Goal: Transaction & Acquisition: Purchase product/service

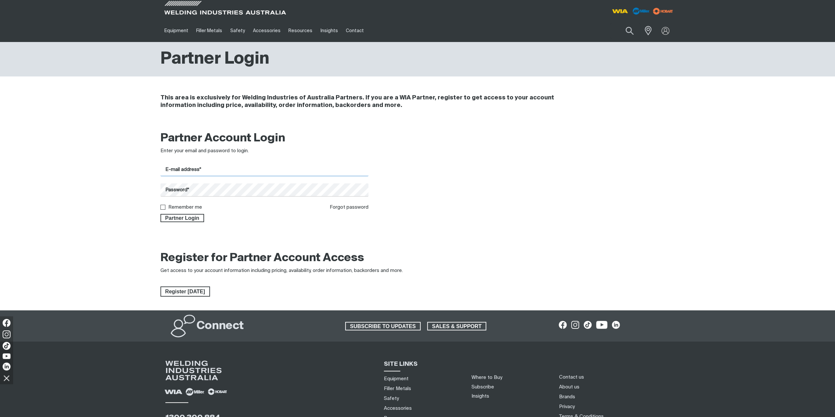
drag, startPoint x: 203, startPoint y: 168, endPoint x: 202, endPoint y: 174, distance: 6.3
click at [203, 168] on input "E-mail address*" at bounding box center [264, 169] width 208 height 13
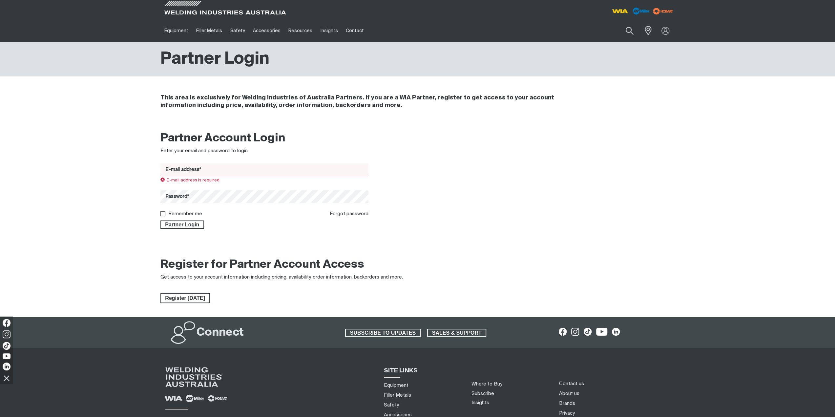
type input "[EMAIL_ADDRESS][DOMAIN_NAME]"
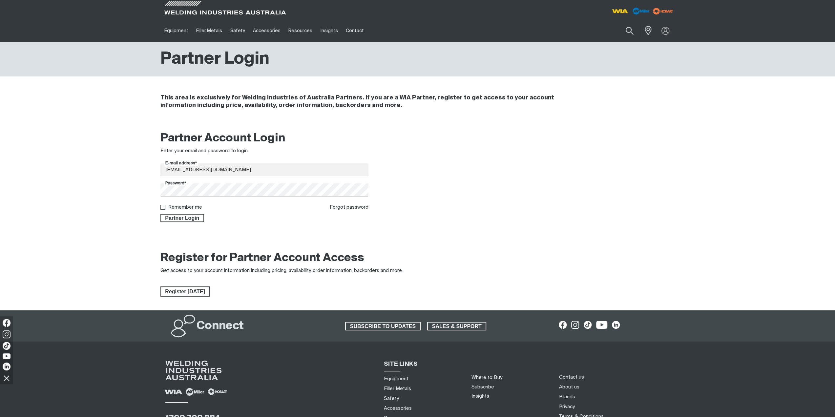
click at [189, 206] on label "Remember me" at bounding box center [185, 207] width 34 height 5
click at [165, 206] on input "Remember me" at bounding box center [162, 207] width 4 height 4
checkbox input "true"
click at [190, 218] on span "Partner Login" at bounding box center [182, 218] width 43 height 9
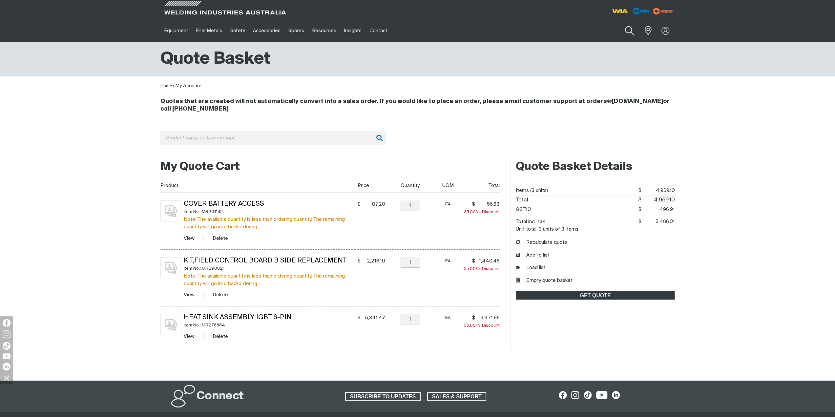
click at [631, 31] on button "Search products" at bounding box center [629, 31] width 27 height 19
click at [552, 32] on input "Search" at bounding box center [589, 30] width 101 height 15
type input "e0041"
click at [619, 23] on button "Search products" at bounding box center [630, 30] width 22 height 15
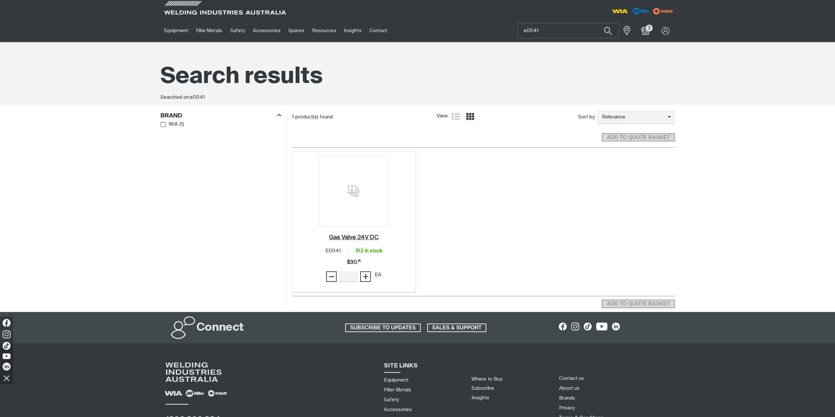
click at [338, 237] on h2 "Gas Valve 24V DC ." at bounding box center [354, 238] width 50 height 6
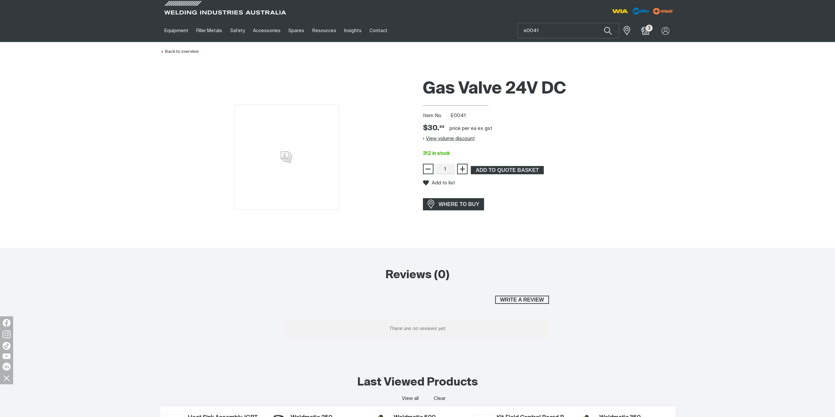
click at [454, 138] on button "View volume discount" at bounding box center [449, 138] width 52 height 11
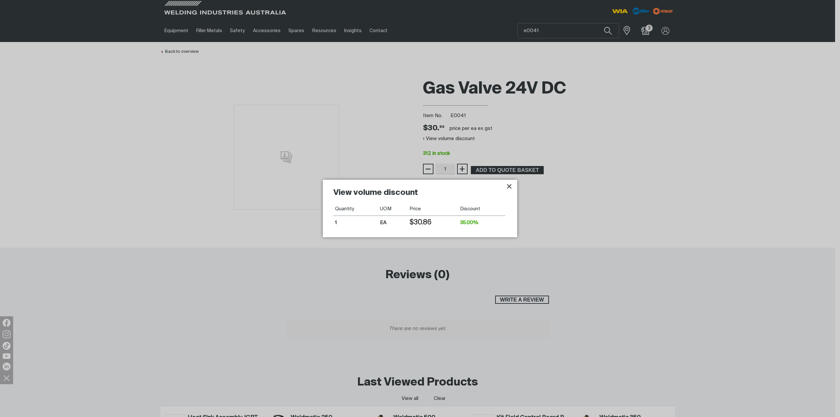
click at [507, 186] on icon "Close pop-up overlay" at bounding box center [509, 186] width 8 height 8
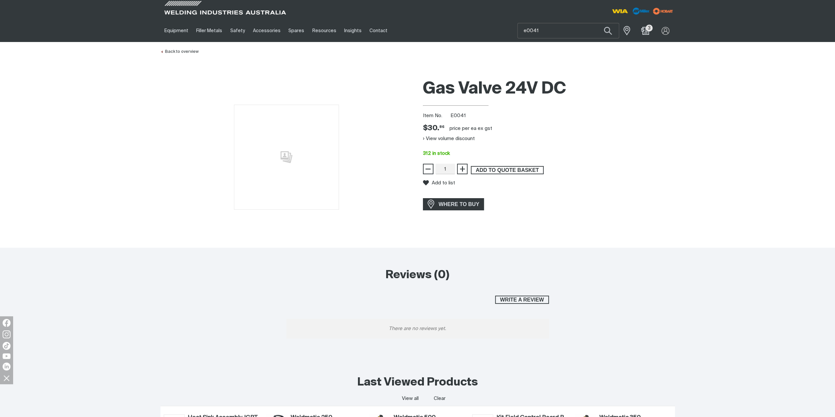
click at [503, 170] on span "ADD TO QUOTE BASKET" at bounding box center [508, 170] width 72 height 9
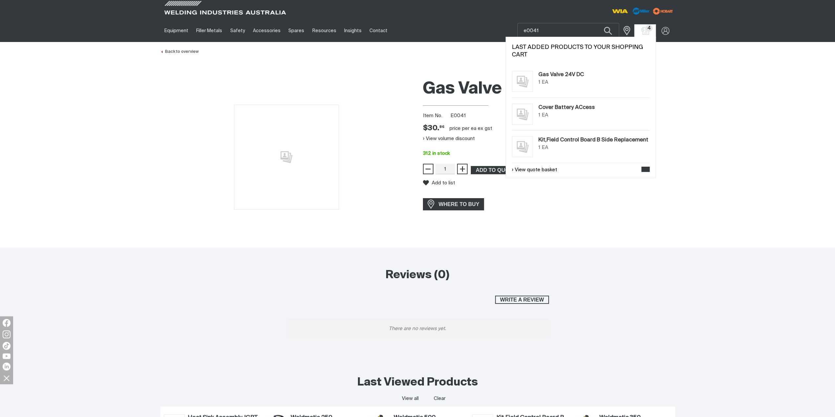
click at [649, 30] on span "4" at bounding box center [649, 28] width 7 height 7
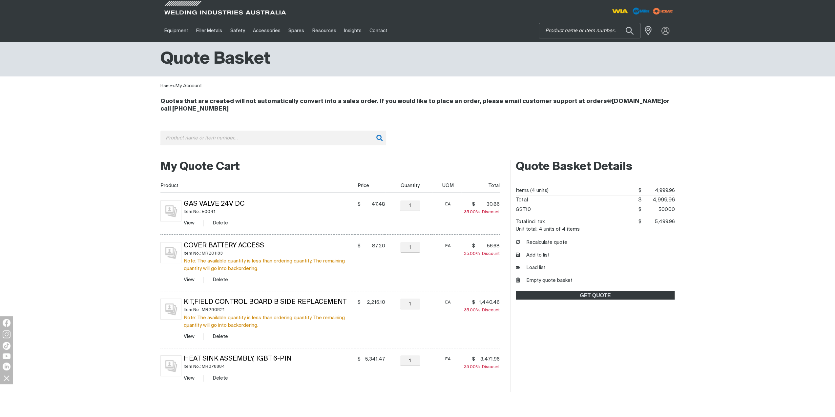
click at [606, 31] on input "Search" at bounding box center [589, 30] width 101 height 15
type input "win544"
click at [595, 50] on span "Front Panel Sticker W64 - WIN544 Spares" at bounding box center [594, 46] width 69 height 13
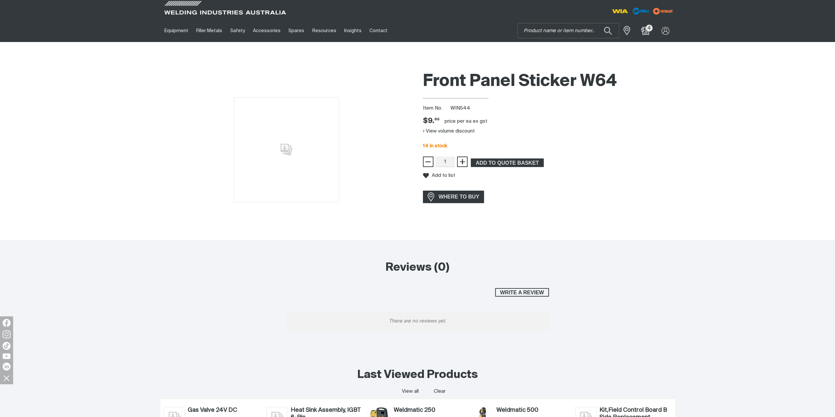
click at [590, 188] on div "Front Panel Sticker W64 Item No. WIN544 Price $9.86 $9. 86 price per EA ex gst …" at bounding box center [549, 154] width 252 height 173
click at [650, 167] on div "Add to list" at bounding box center [549, 175] width 252 height 17
click at [467, 133] on button "View volume discount" at bounding box center [449, 131] width 52 height 11
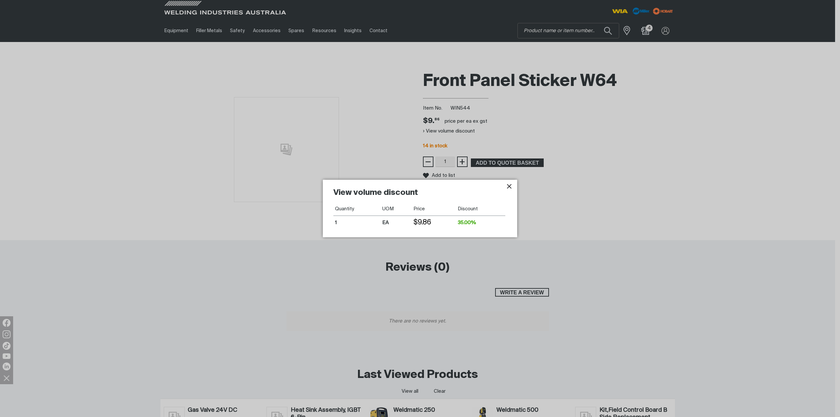
click at [509, 184] on icon "Close pop-up overlay" at bounding box center [509, 186] width 8 height 8
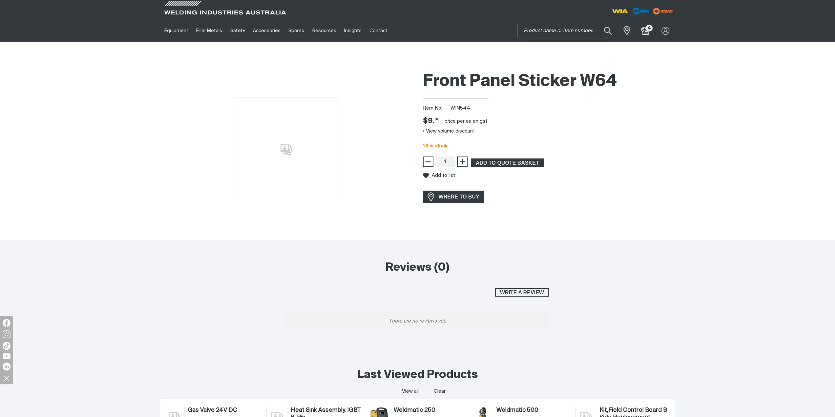
click at [449, 124] on div "price per EA ex gst" at bounding box center [466, 121] width 43 height 10
click at [449, 131] on button "View volume discount" at bounding box center [449, 131] width 52 height 11
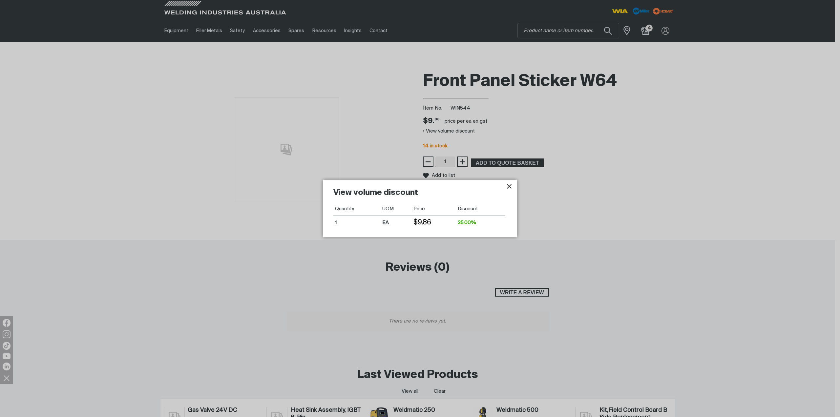
click at [510, 187] on icon "Close pop-up overlay" at bounding box center [509, 186] width 5 height 5
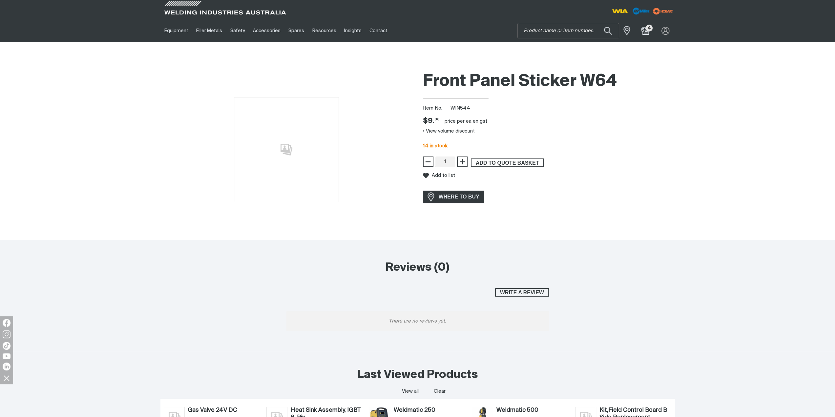
click at [500, 162] on span "ADD TO QUOTE BASKET" at bounding box center [508, 162] width 72 height 9
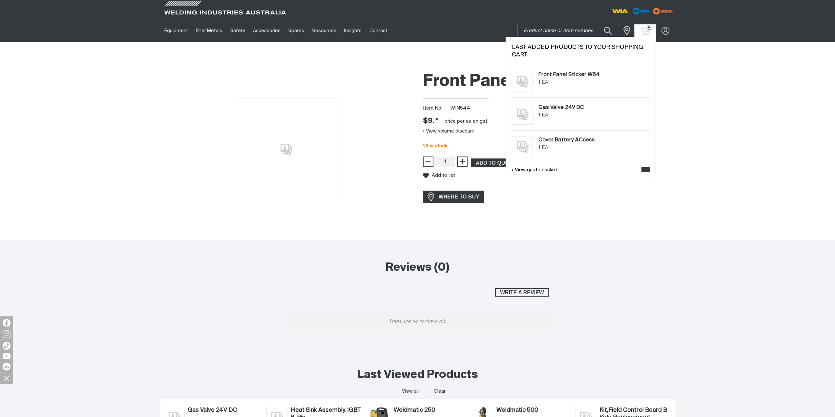
click at [647, 29] on span "5" at bounding box center [649, 28] width 7 height 7
